Goal: Information Seeking & Learning: Learn about a topic

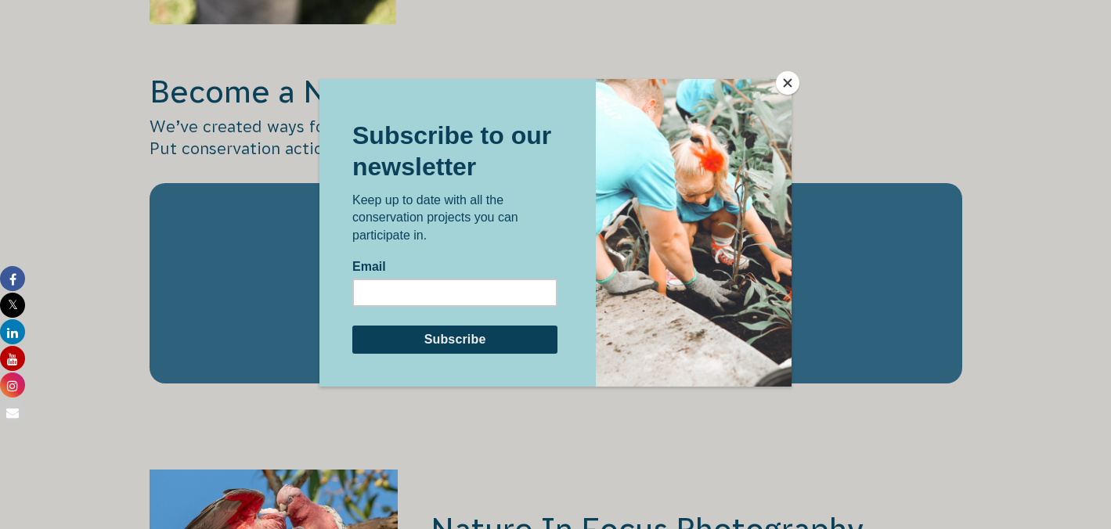
scroll to position [2363, 0]
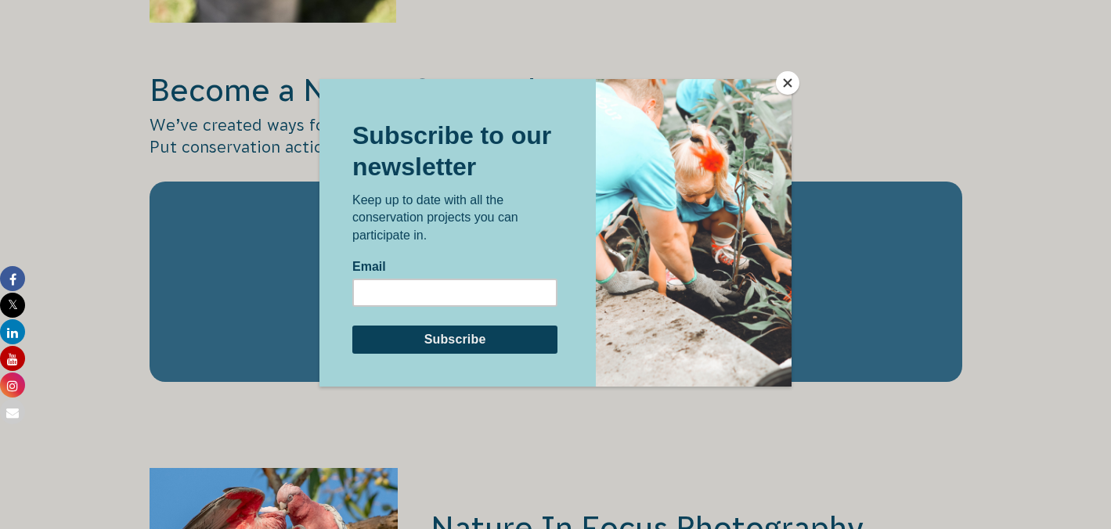
click at [783, 88] on button "Close" at bounding box center [787, 82] width 23 height 23
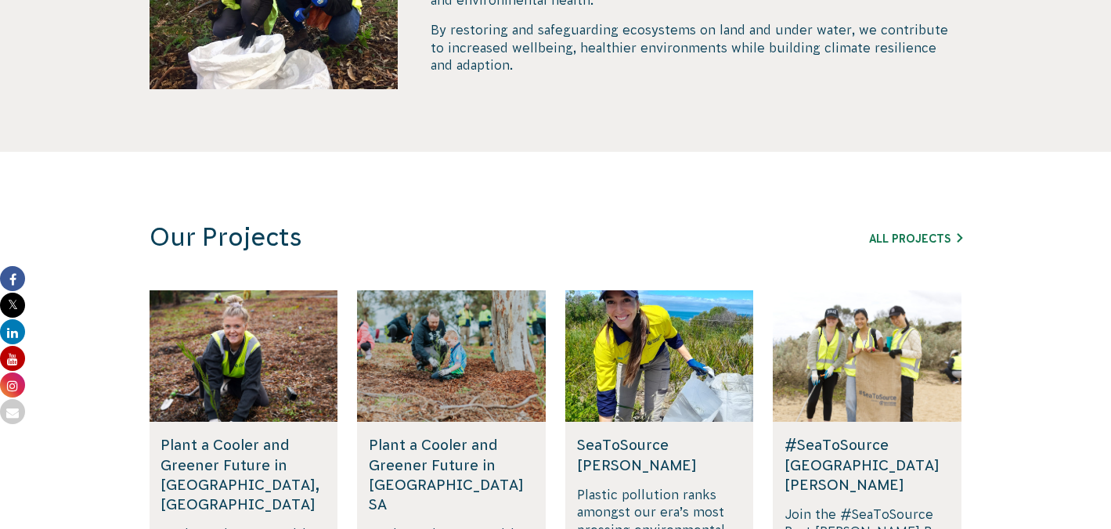
scroll to position [782, 0]
click at [925, 236] on link "All Projects" at bounding box center [915, 239] width 93 height 13
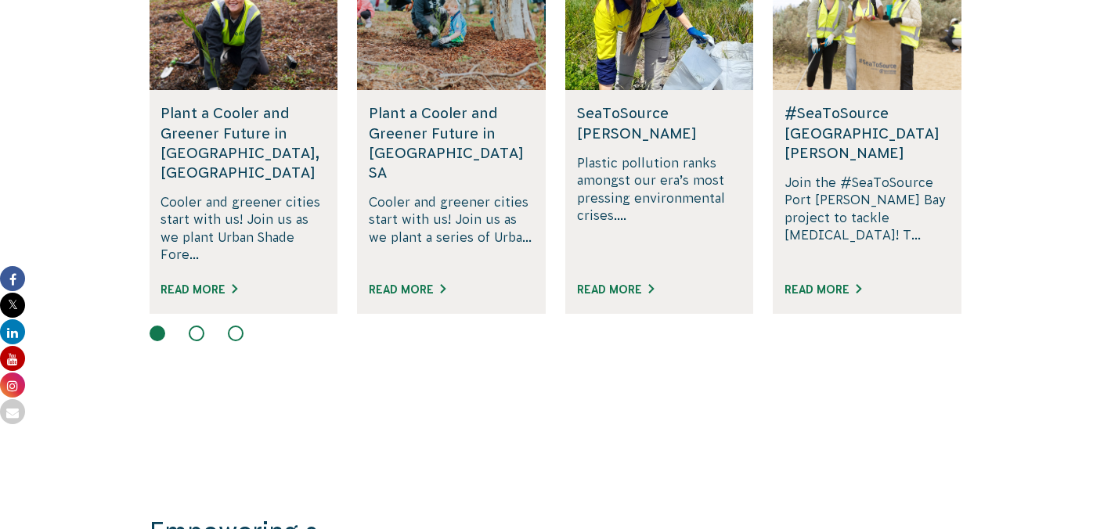
scroll to position [1136, 0]
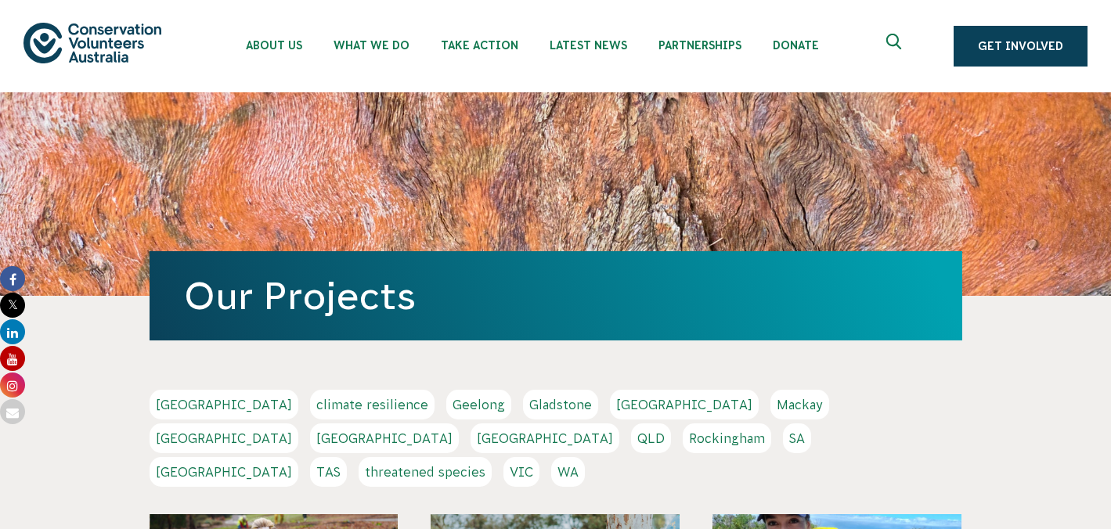
scroll to position [351, 0]
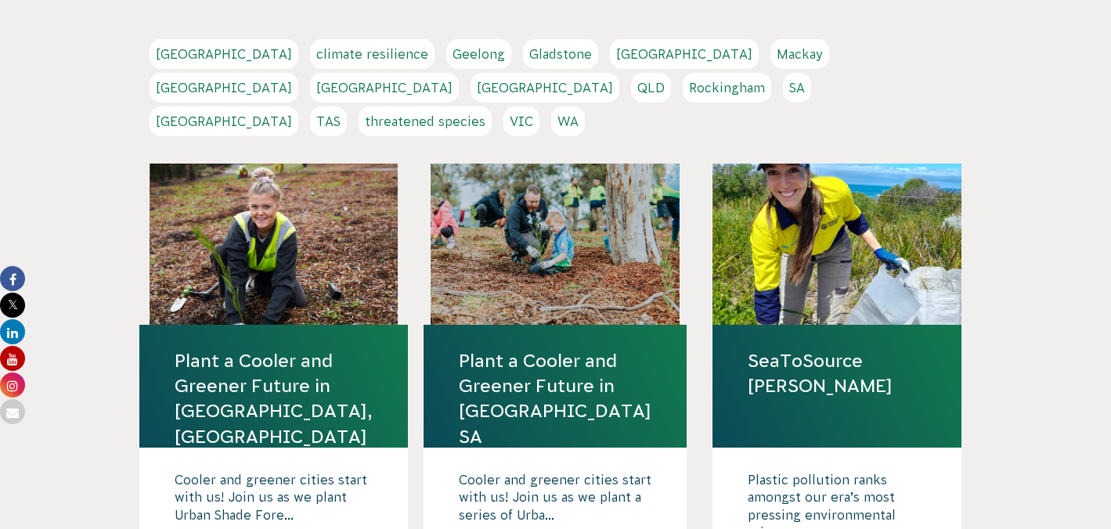
click at [459, 73] on link "NSW" at bounding box center [384, 88] width 149 height 30
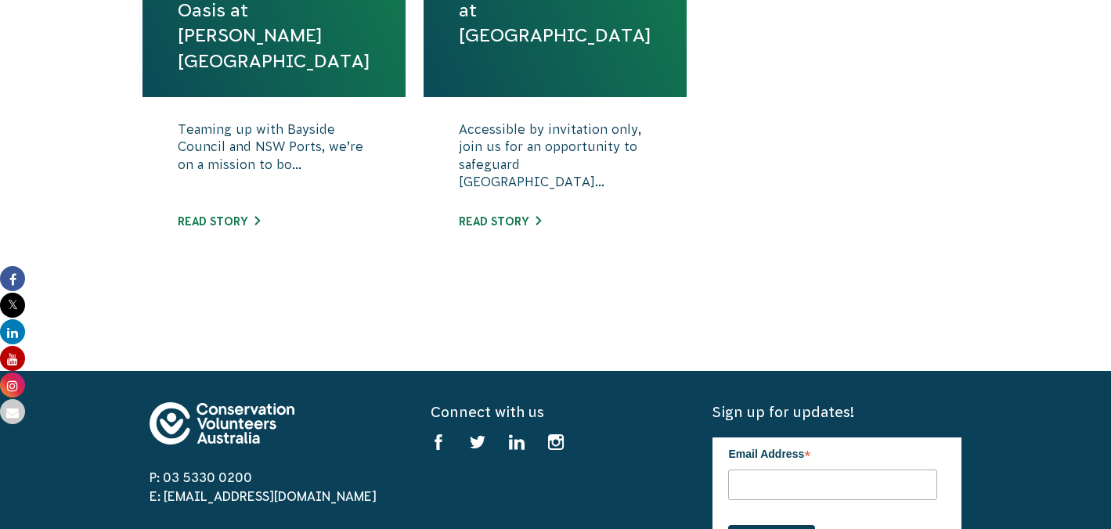
scroll to position [980, 0]
